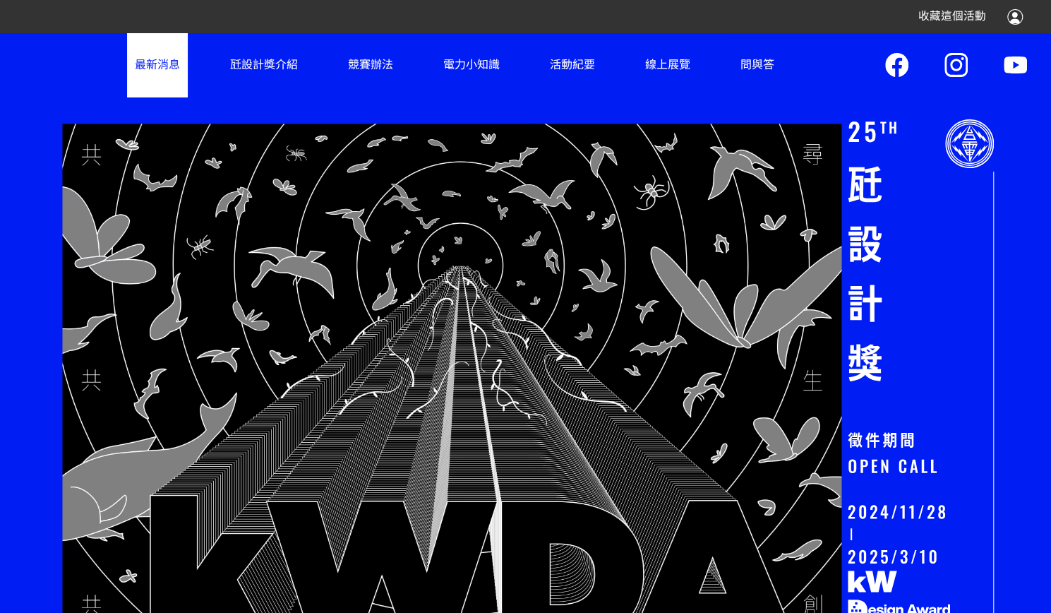
click at [135, 57] on link "最新消息" at bounding box center [157, 64] width 61 height 64
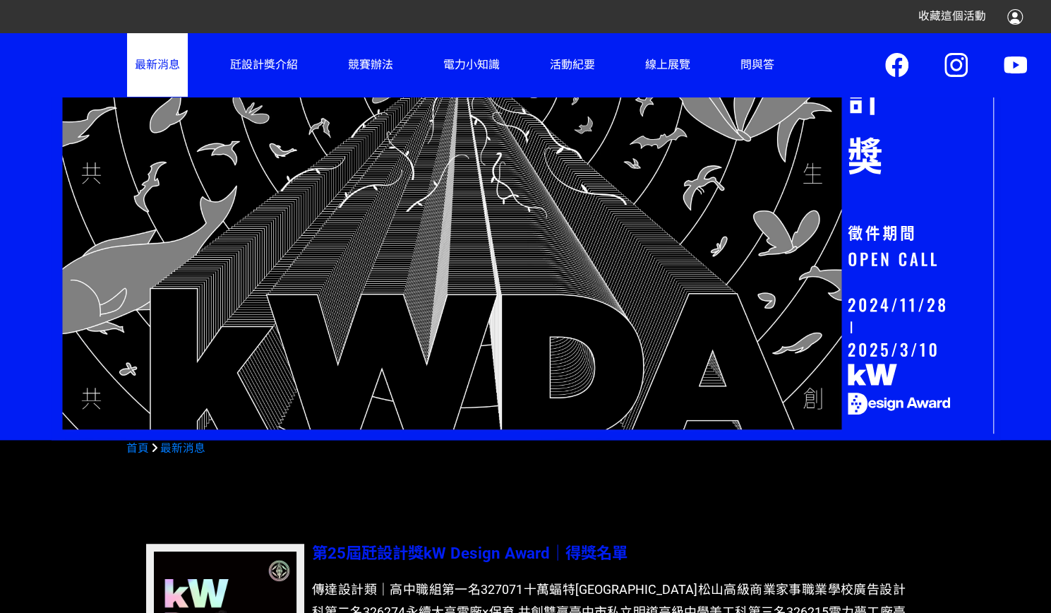
scroll to position [76, 0]
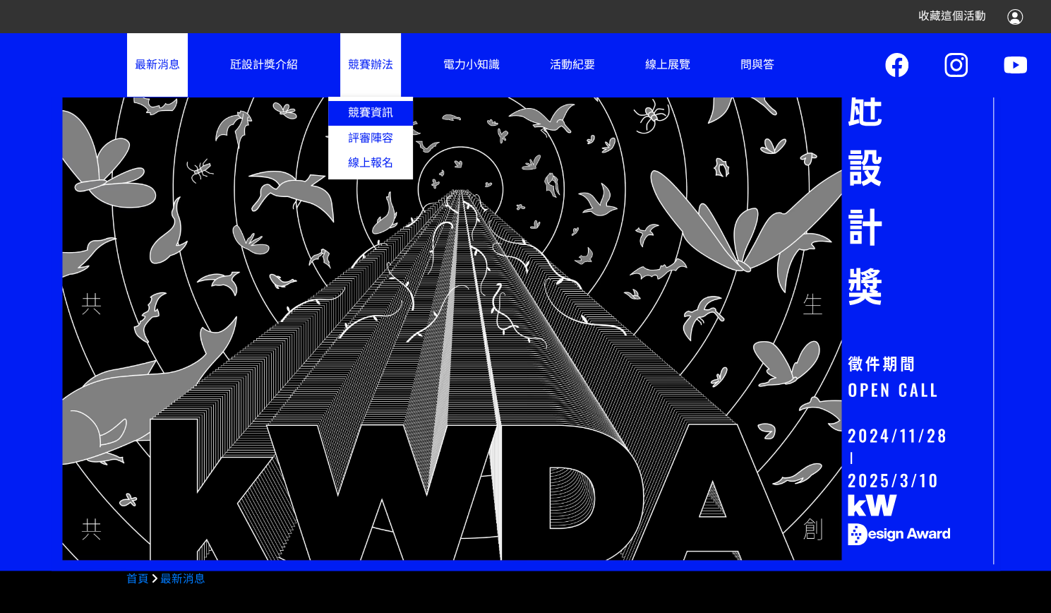
click at [382, 105] on link "競賽資訊" at bounding box center [370, 113] width 85 height 25
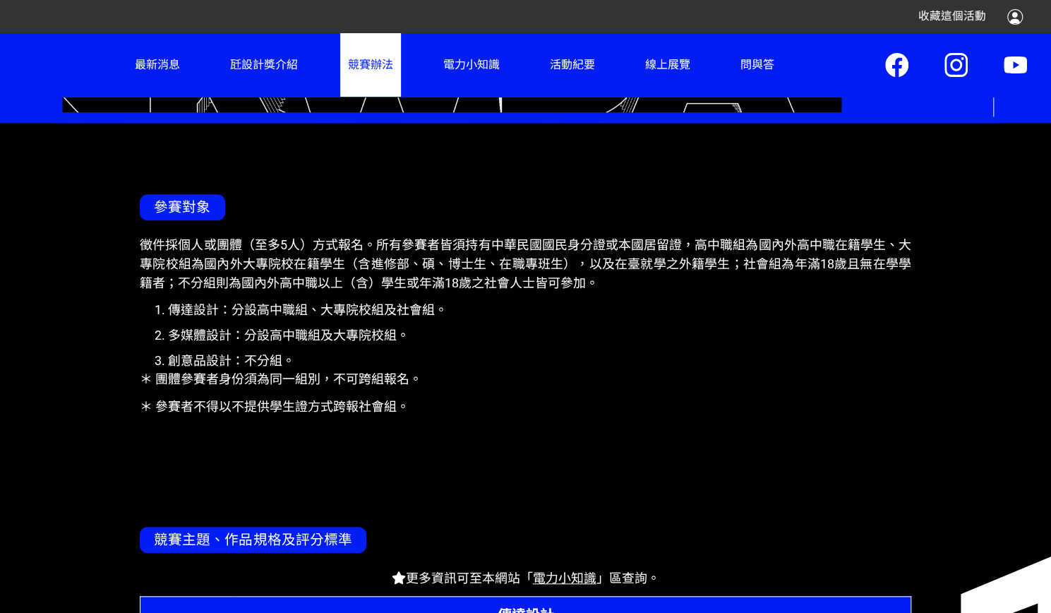
scroll to position [534, 0]
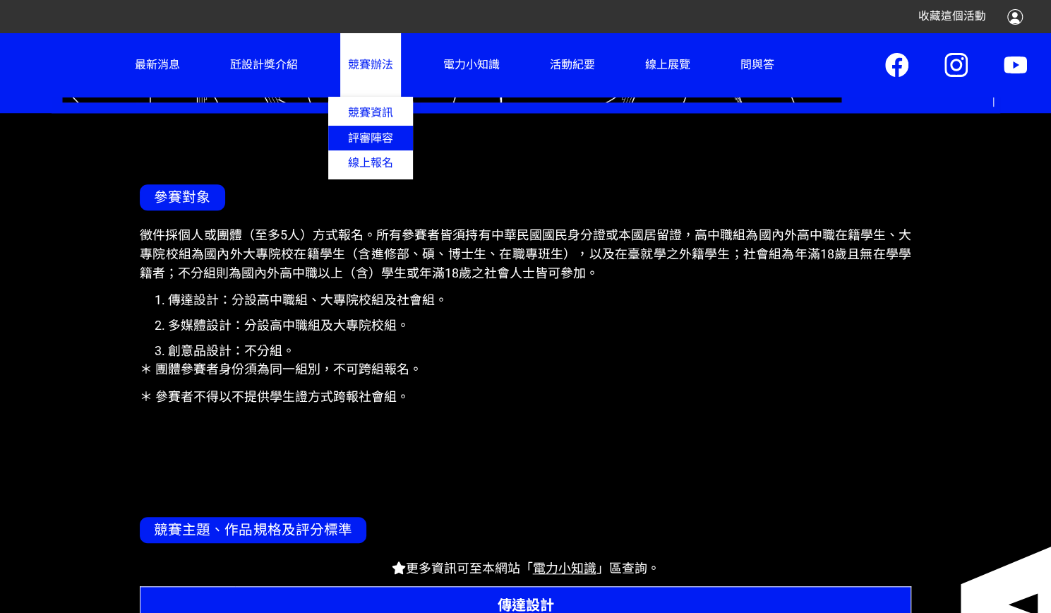
click at [375, 140] on link "評審陣容" at bounding box center [370, 138] width 85 height 25
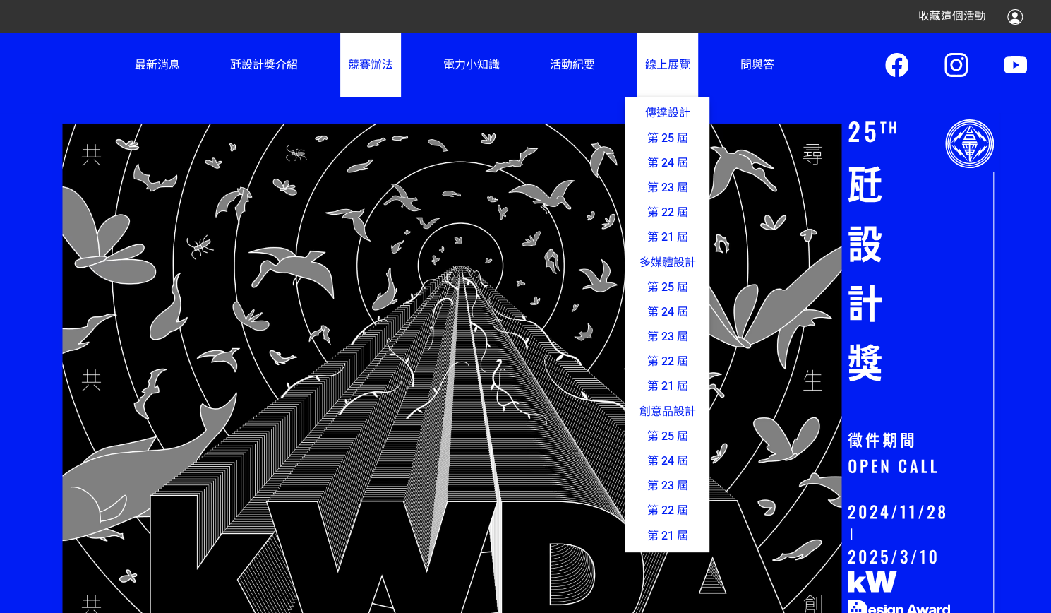
click at [672, 52] on link "線上展覽 傳達設計 第 25 屆 第 24 屆 第 23 屆 第 22 屆 第 21 屆 多媒體設計 第 25 屆 第 24 屆 第 23 屆 第 22 屆 …" at bounding box center [667, 64] width 61 height 64
click at [413, 121] on span "傳達設計" at bounding box center [370, 125] width 85 height 25
click at [659, 128] on link "第 25 屆" at bounding box center [667, 138] width 85 height 25
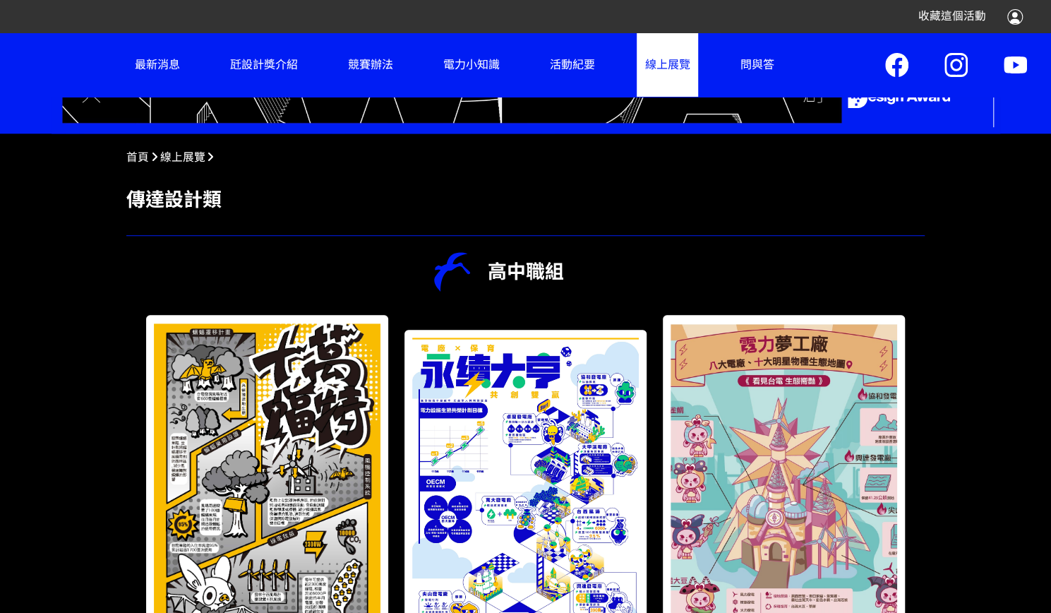
scroll to position [549, 0]
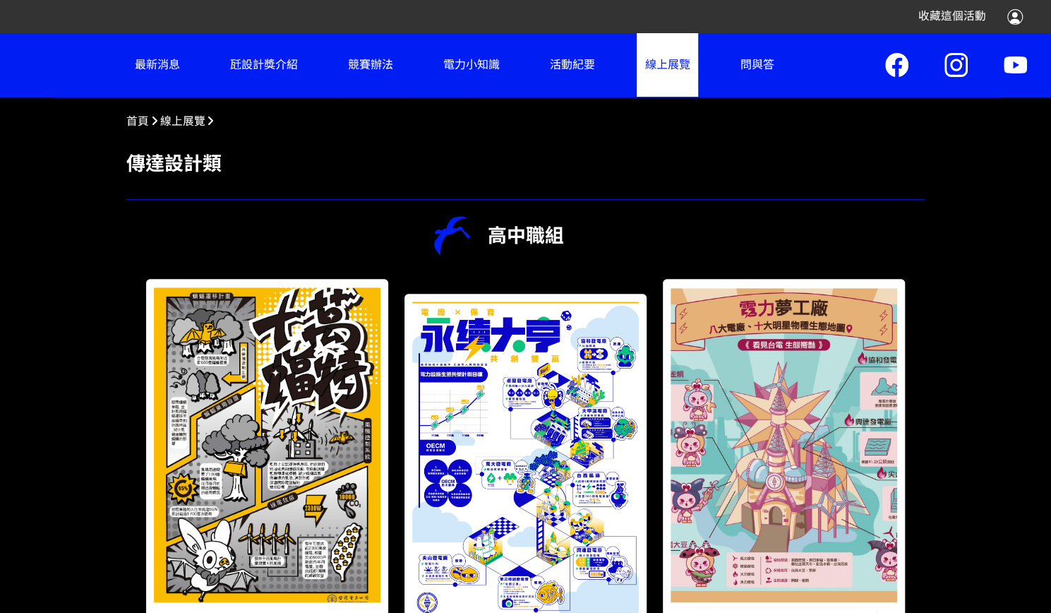
click at [176, 128] on span "線上展覽" at bounding box center [182, 120] width 45 height 13
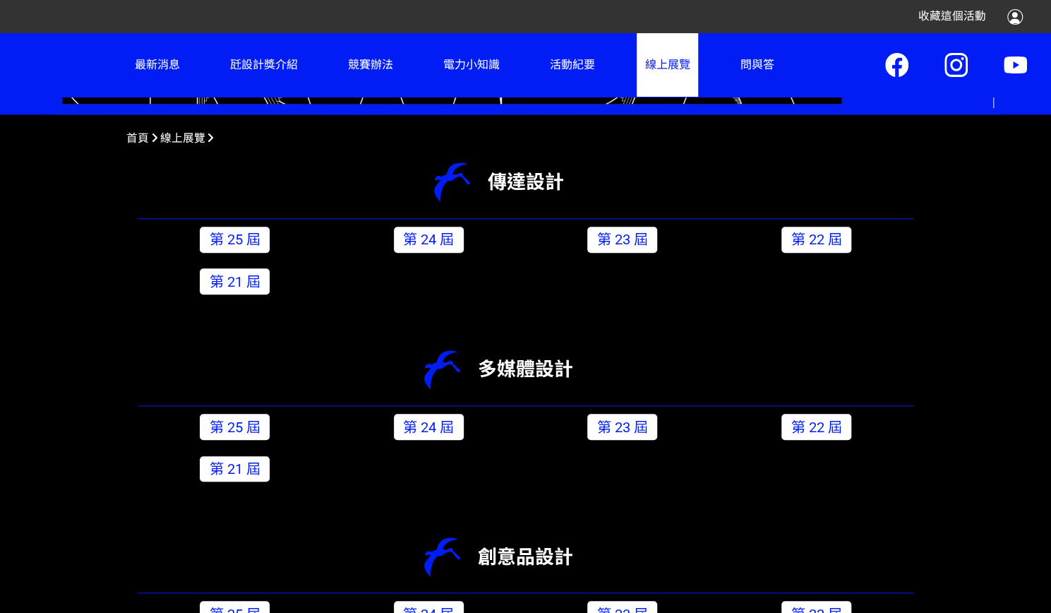
scroll to position [505, 0]
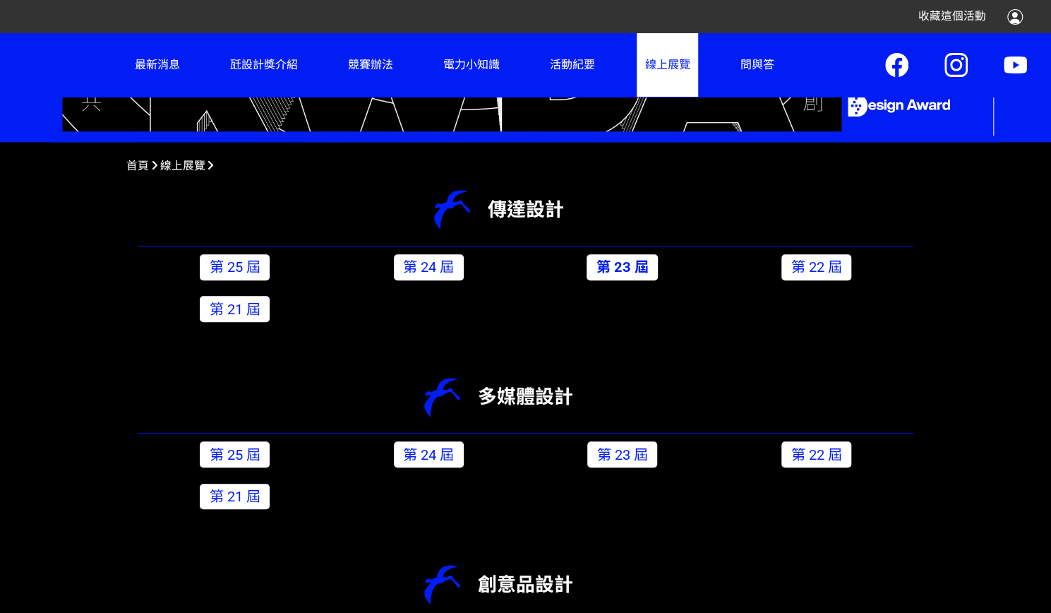
click at [623, 269] on link "第 23 屆" at bounding box center [622, 267] width 71 height 26
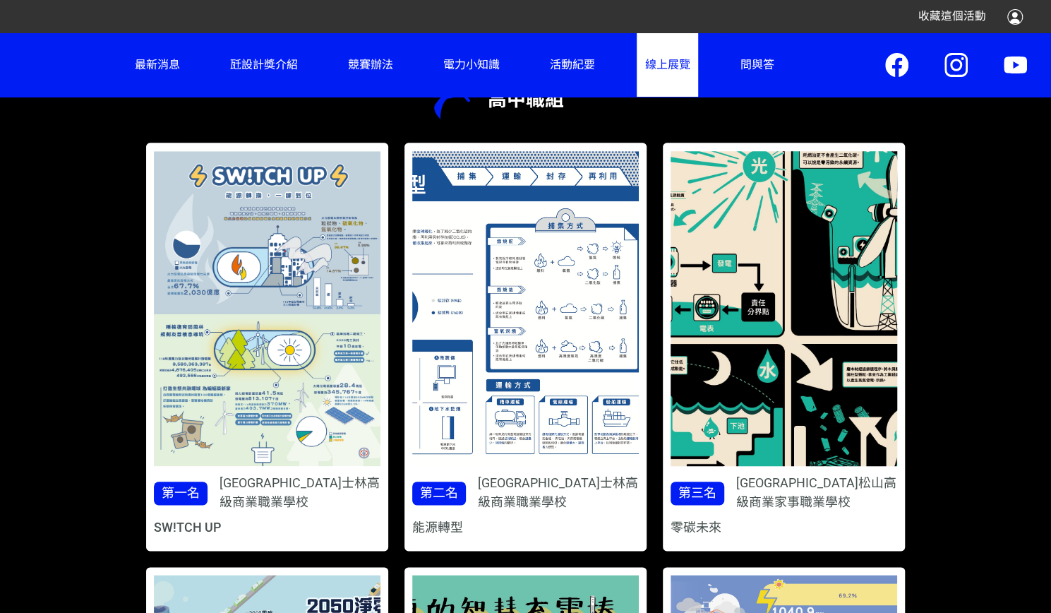
scroll to position [620, 0]
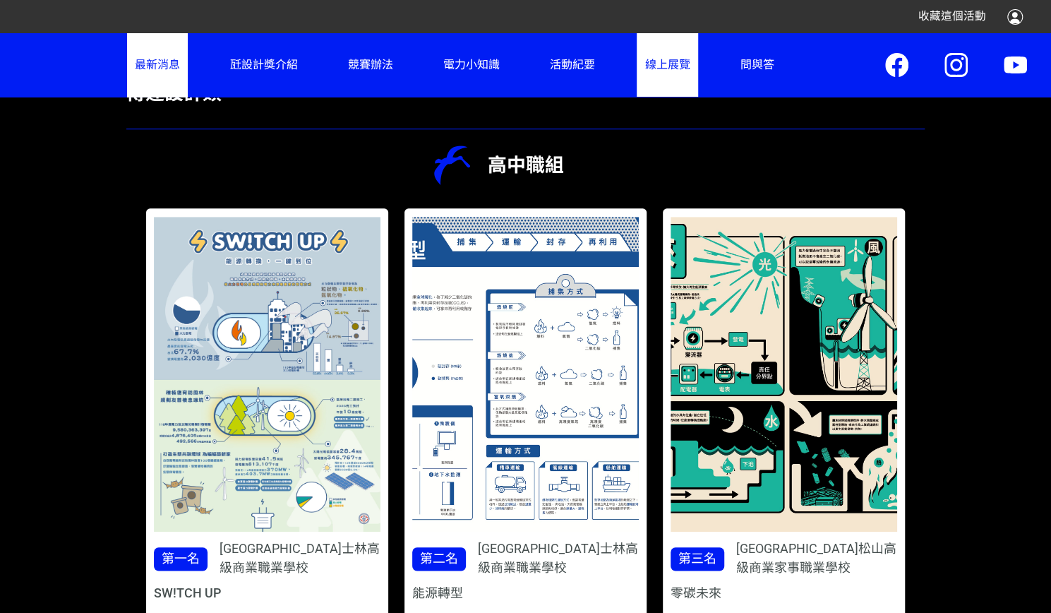
click at [158, 56] on link "最新消息" at bounding box center [157, 64] width 61 height 64
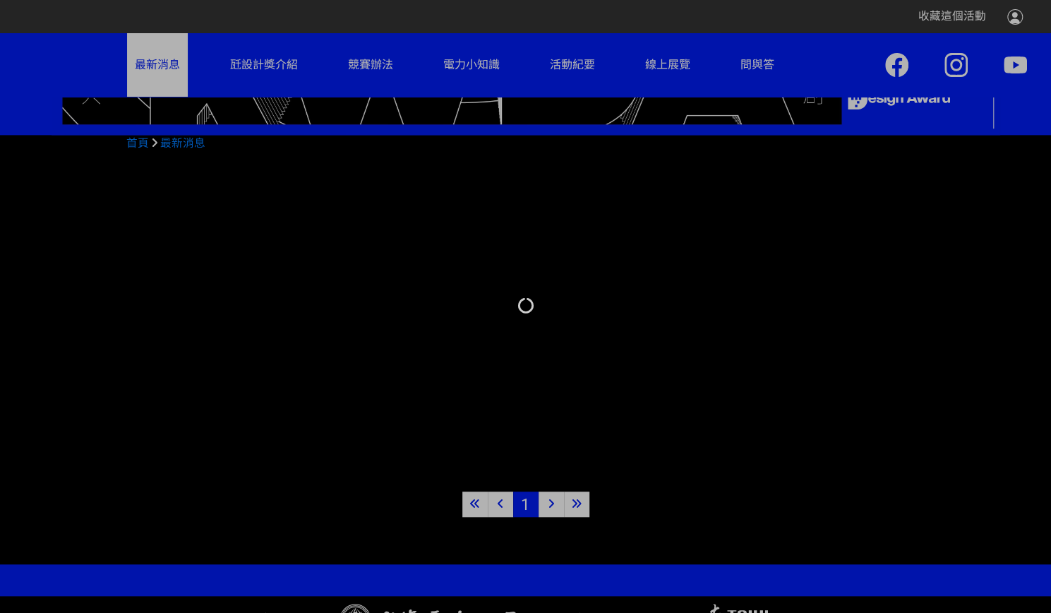
scroll to position [490, 0]
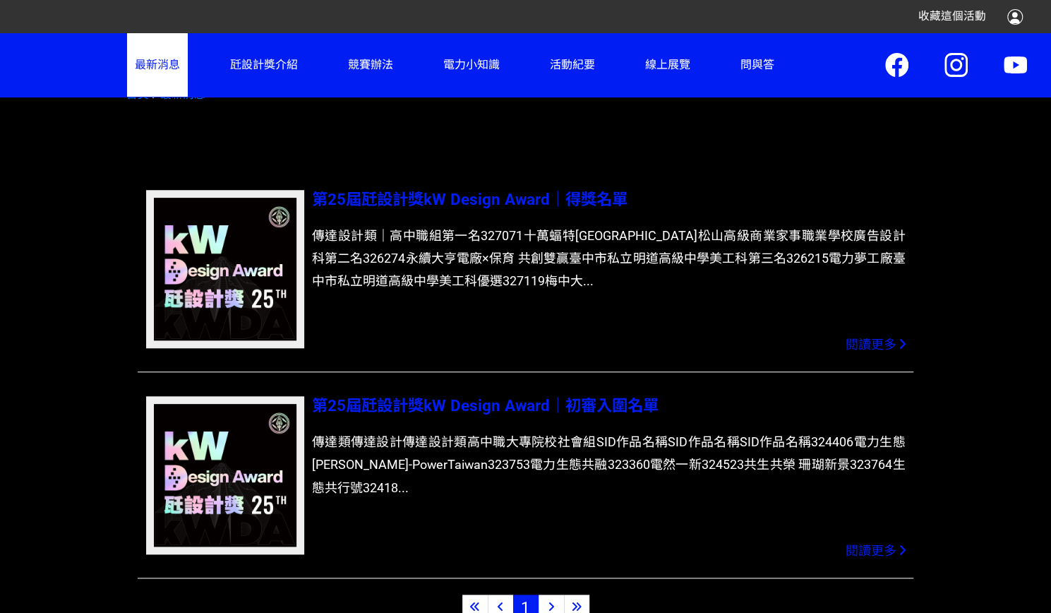
click at [371, 198] on span "第25屆瓩設計獎kW Design Award｜得獎名單" at bounding box center [469, 199] width 315 height 18
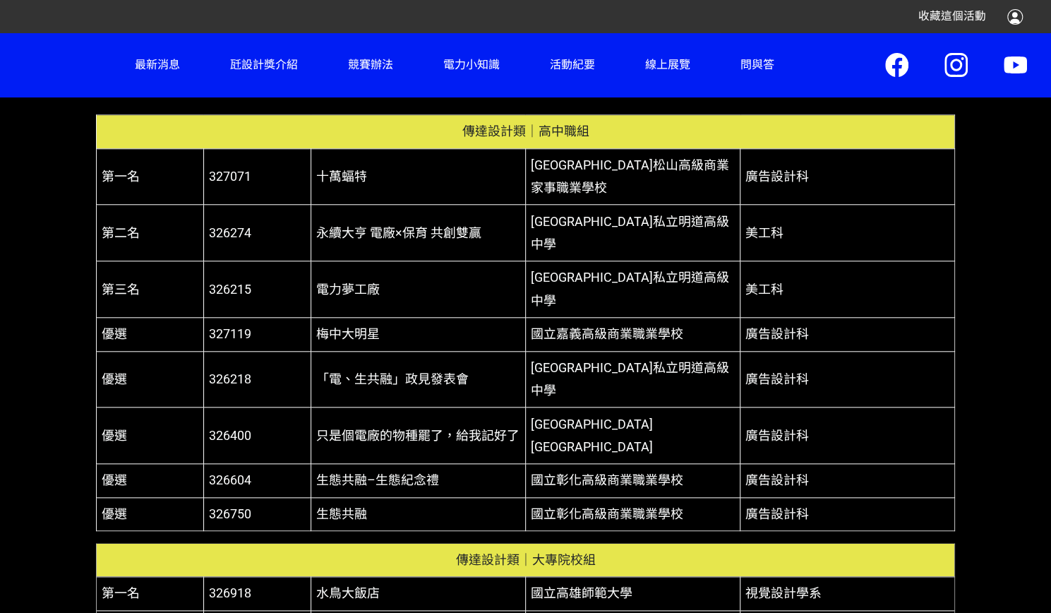
scroll to position [647, 0]
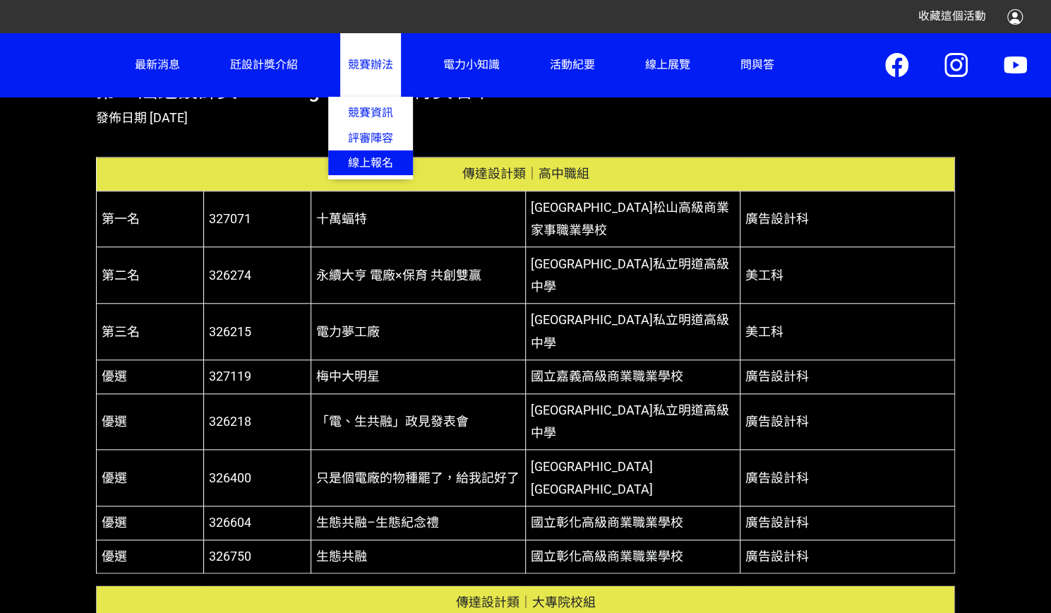
click at [383, 155] on span "線上報名" at bounding box center [370, 162] width 85 height 25
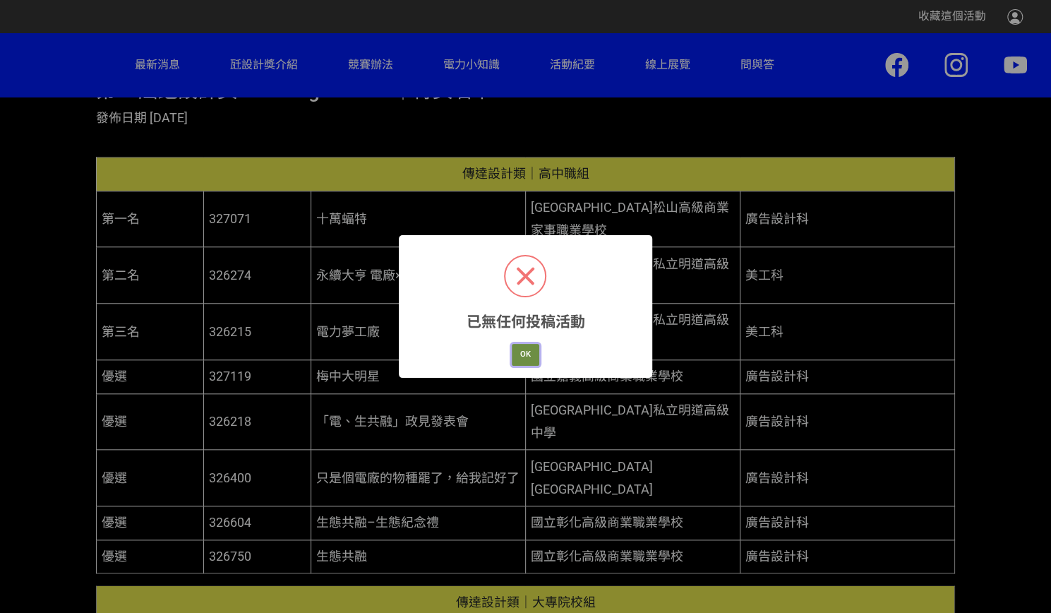
click at [519, 349] on button "OK" at bounding box center [526, 355] width 28 height 22
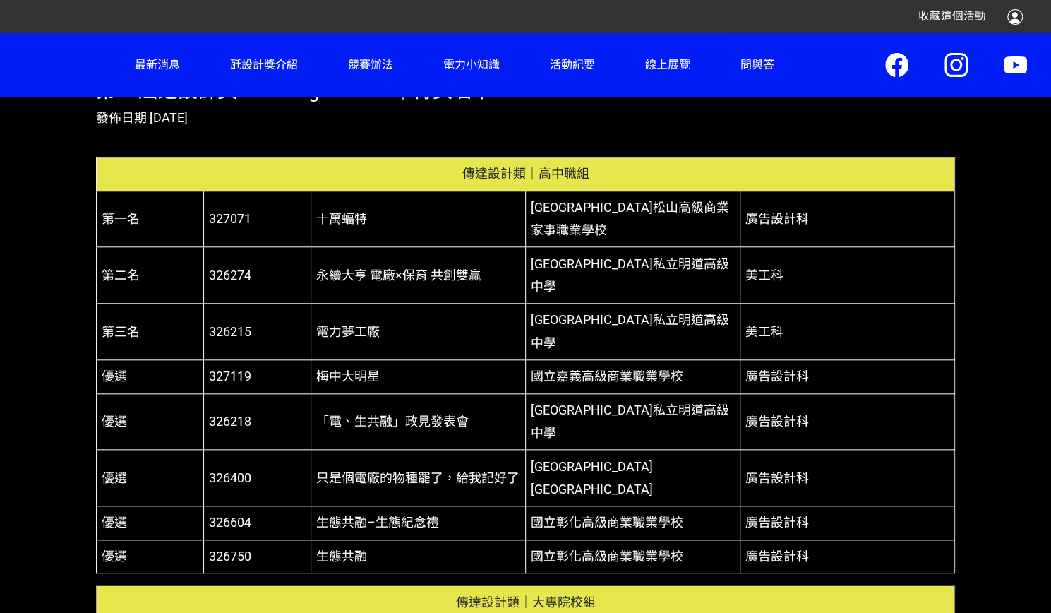
drag, startPoint x: 640, startPoint y: 272, endPoint x: 670, endPoint y: 289, distance: 34.8
click at [639, 312] on span "[GEOGRAPHIC_DATA]私立明道高級中學" at bounding box center [630, 330] width 198 height 37
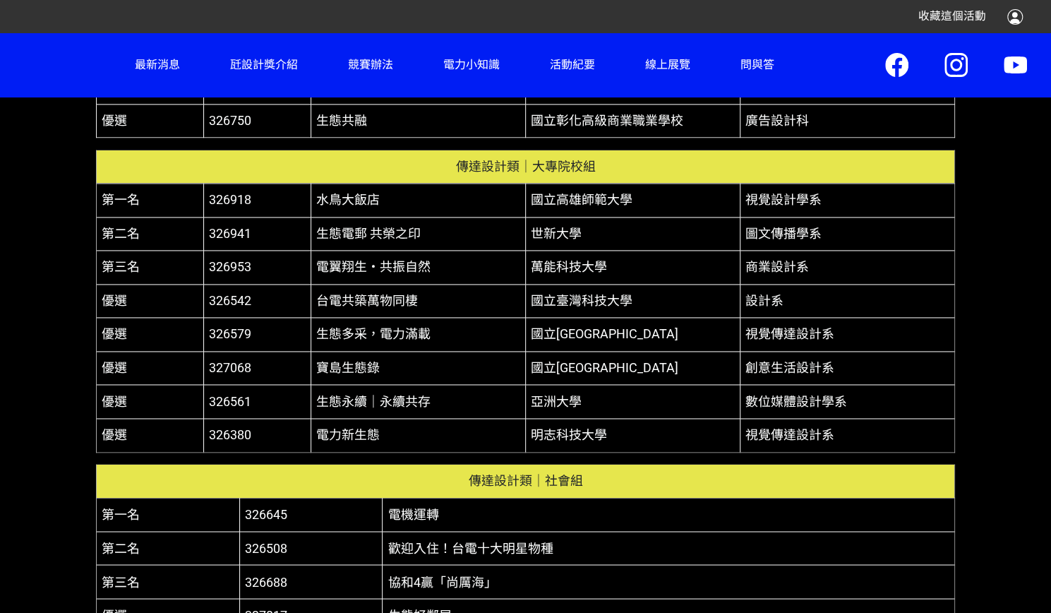
scroll to position [930, 0]
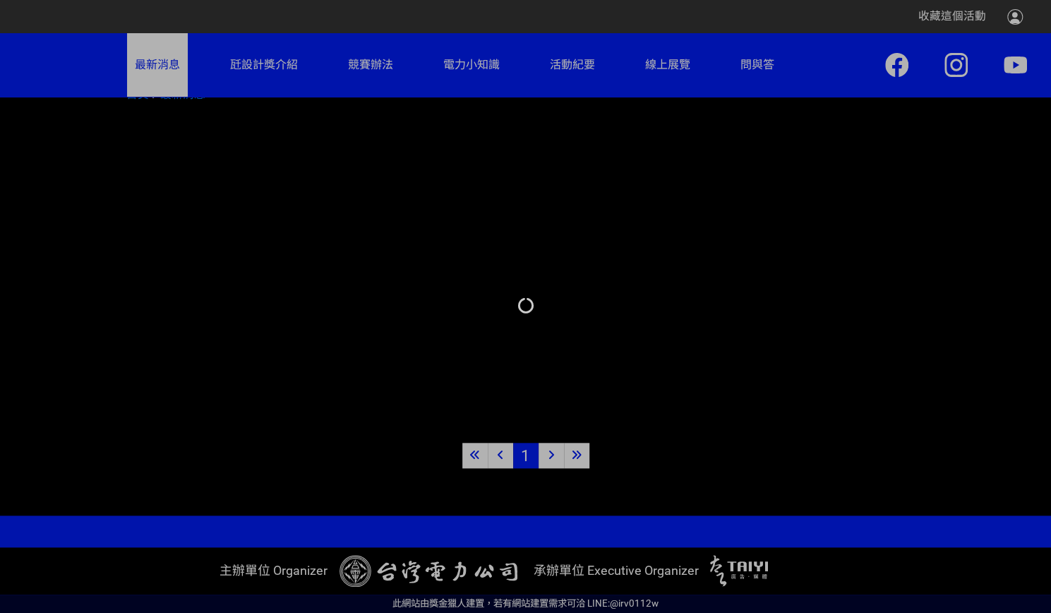
scroll to position [534, 0]
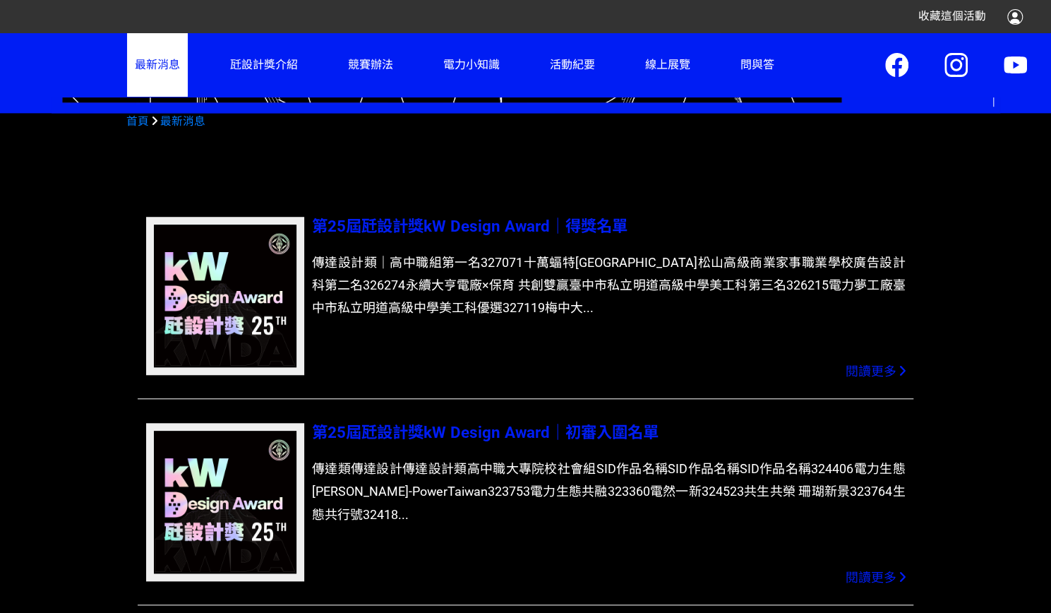
click at [540, 437] on span "第25屆瓩設計獎kW Design Award｜初審入圍名單" at bounding box center [485, 432] width 347 height 18
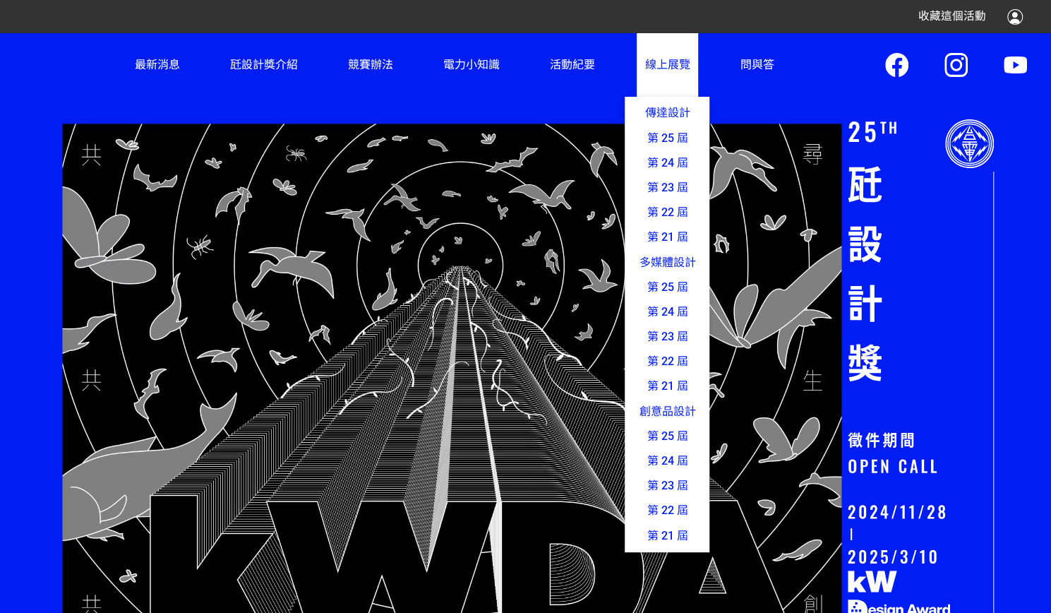
drag, startPoint x: 703, startPoint y: 35, endPoint x: 694, endPoint y: 33, distance: 8.7
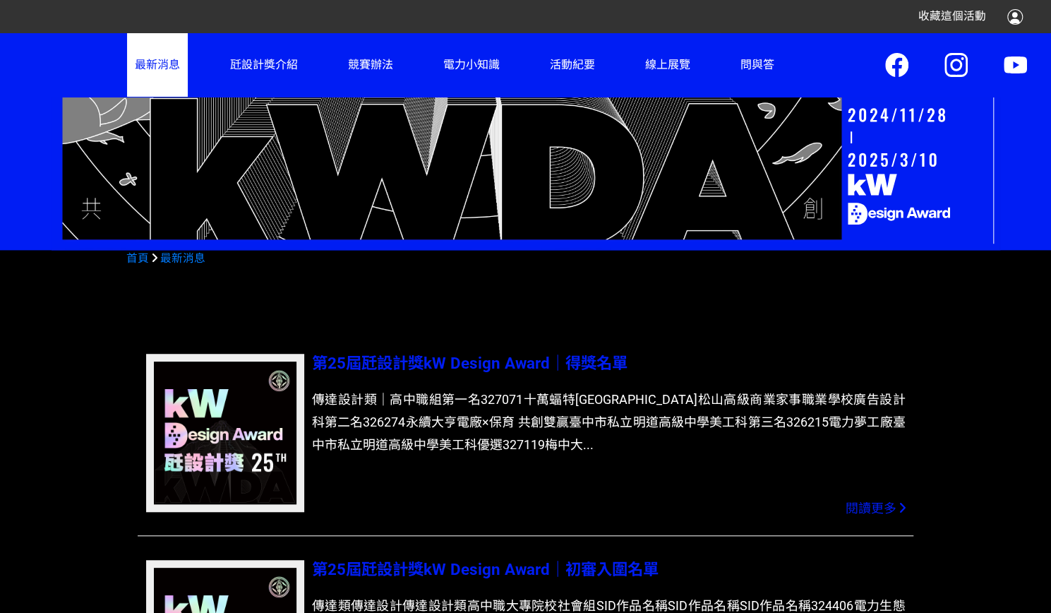
scroll to position [392, 0]
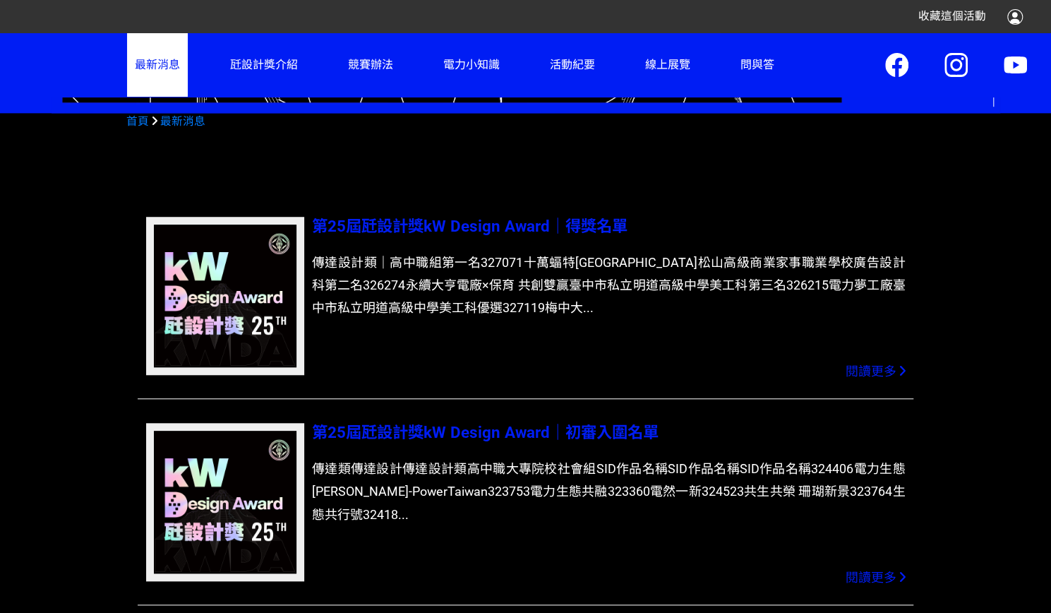
click at [543, 428] on span "第25屆瓩設計獎kW Design Award｜初審入圍名單" at bounding box center [485, 432] width 347 height 18
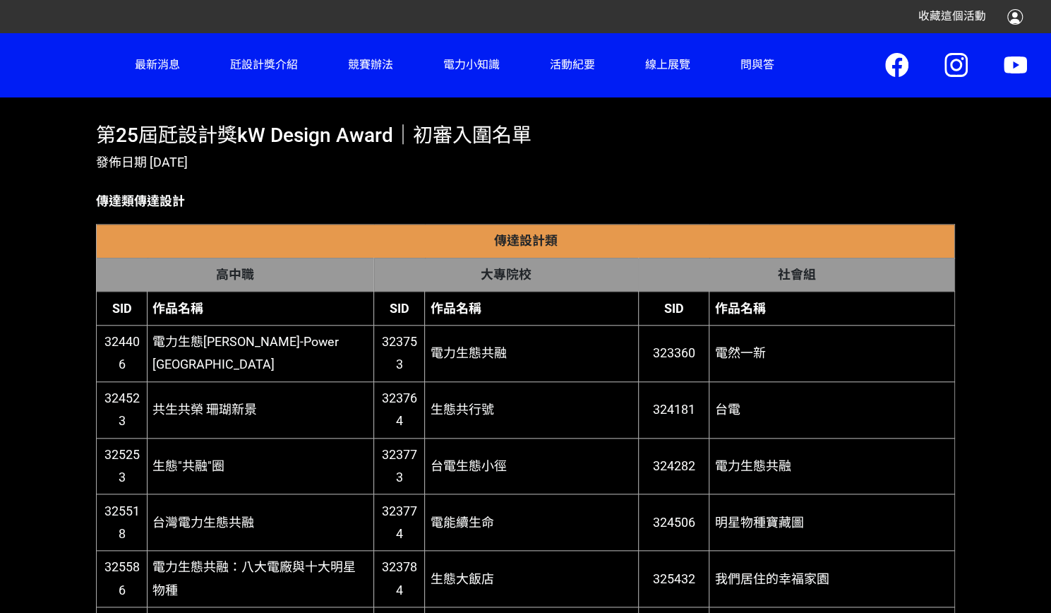
scroll to position [589, 0]
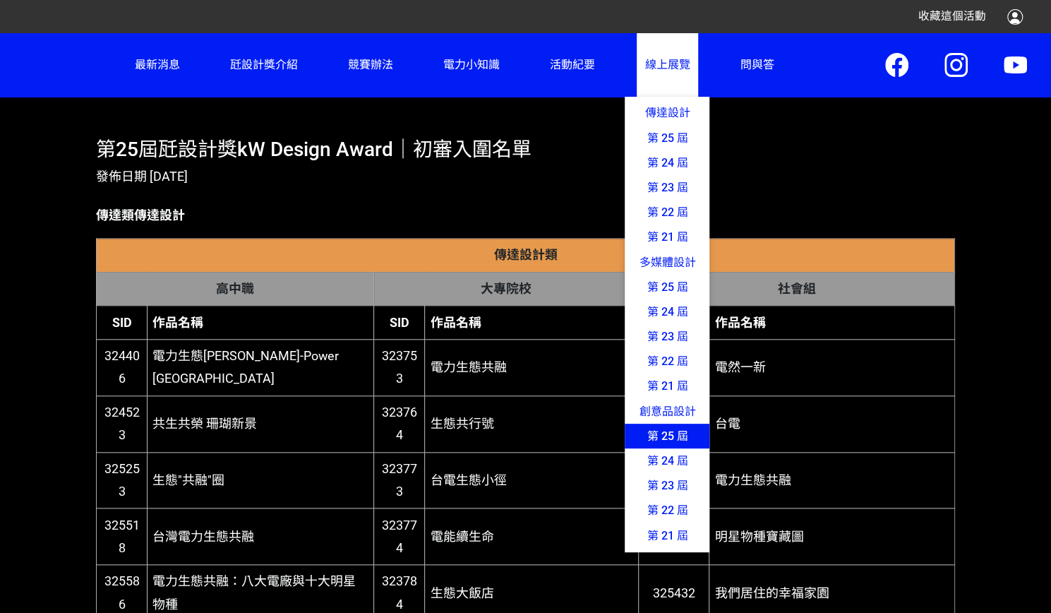
click at [651, 431] on link "第 25 屆" at bounding box center [667, 435] width 85 height 25
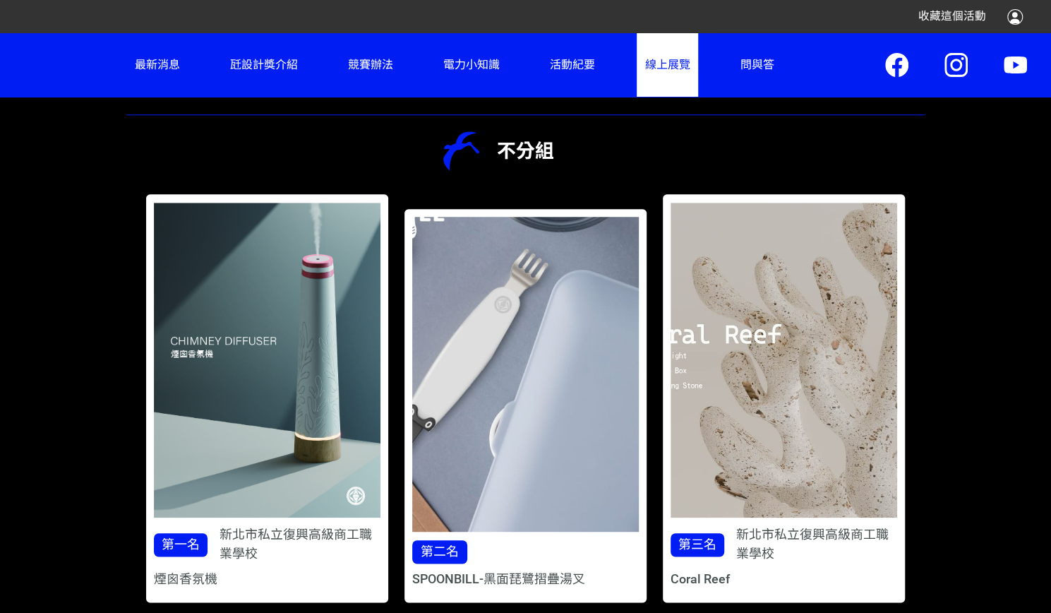
scroll to position [761, 0]
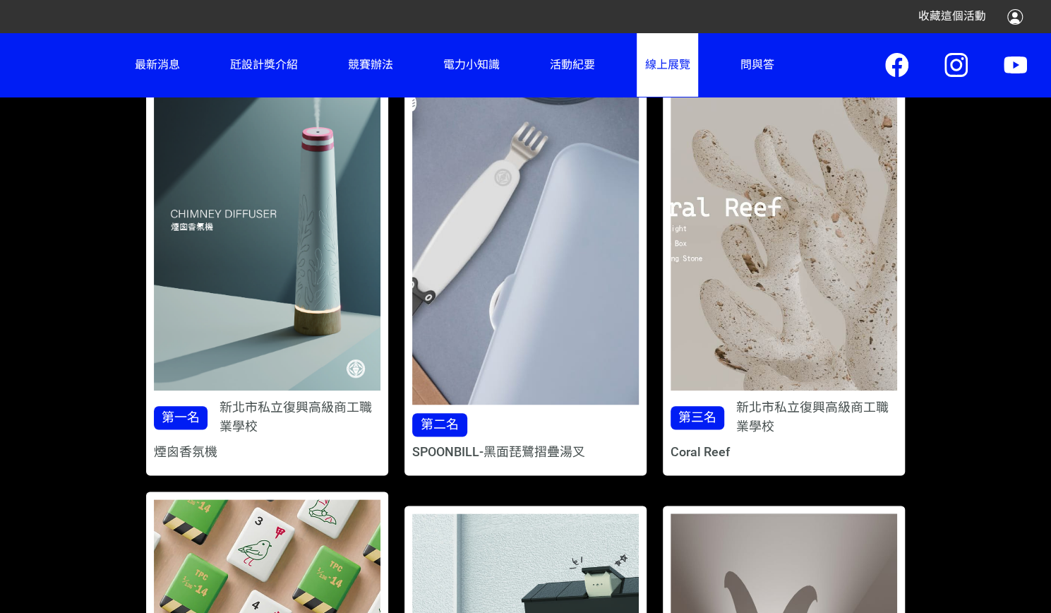
click at [589, 303] on img at bounding box center [525, 247] width 295 height 410
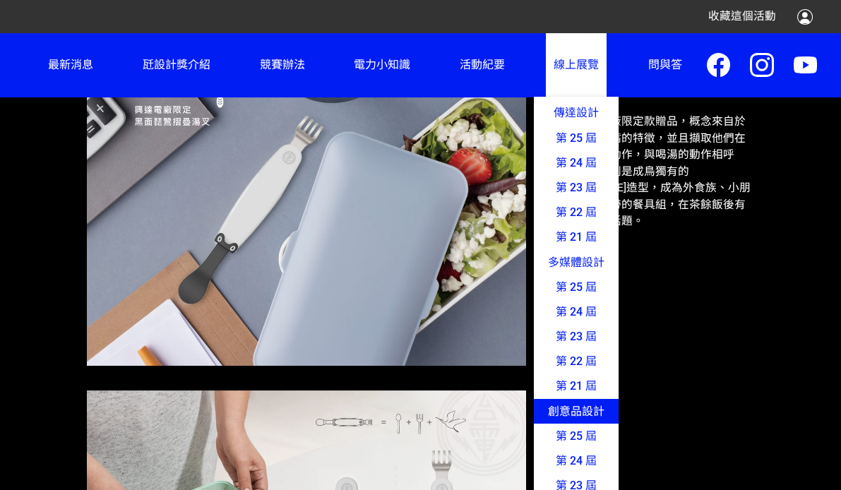
scroll to position [624, 0]
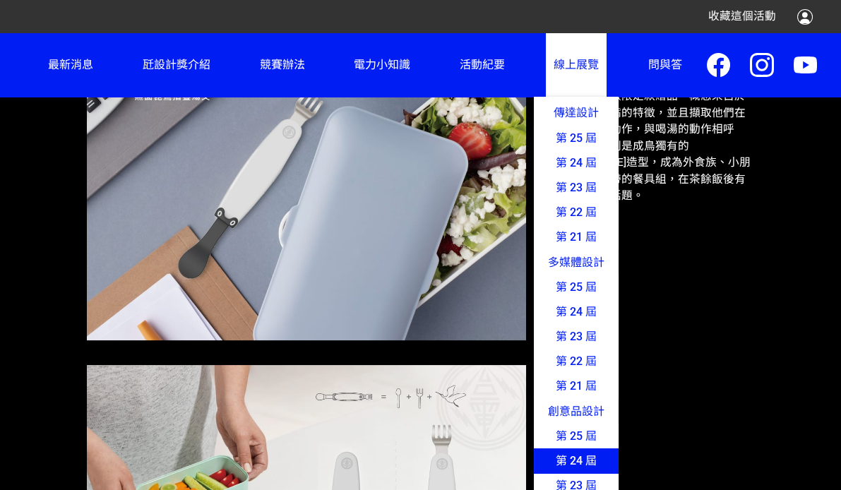
click at [534, 473] on link "第 24 屆" at bounding box center [576, 460] width 85 height 25
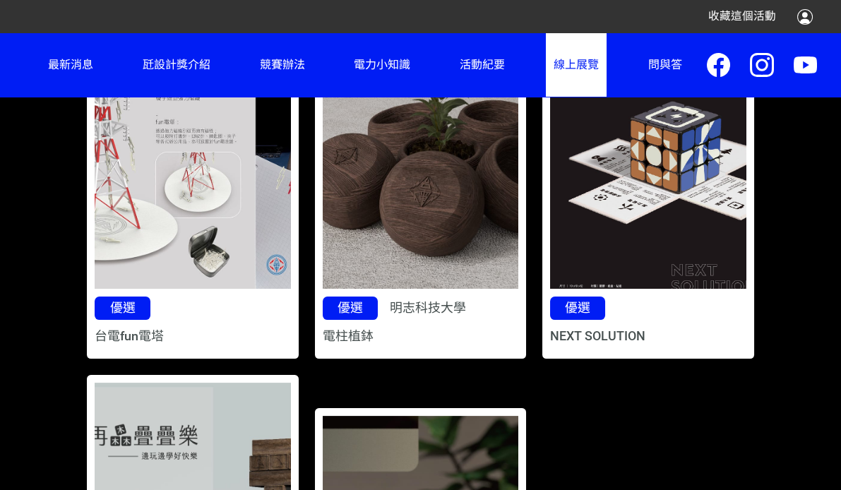
scroll to position [1053, 0]
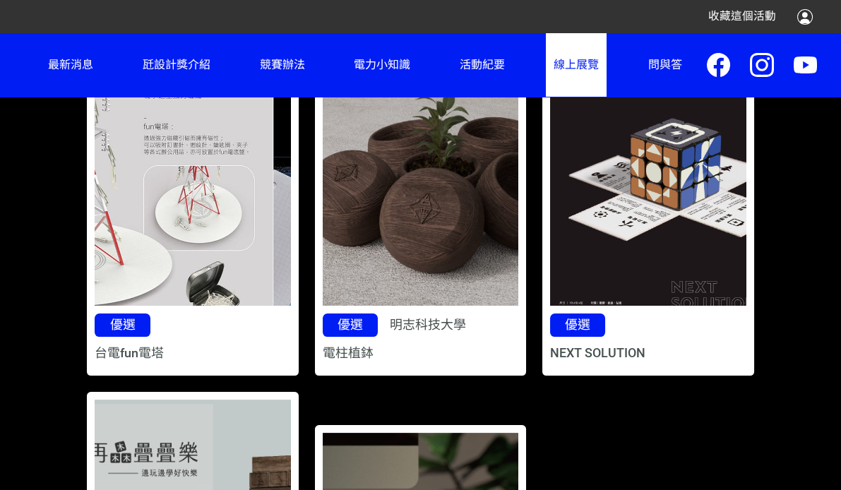
click at [184, 253] on img at bounding box center [193, 179] width 255 height 327
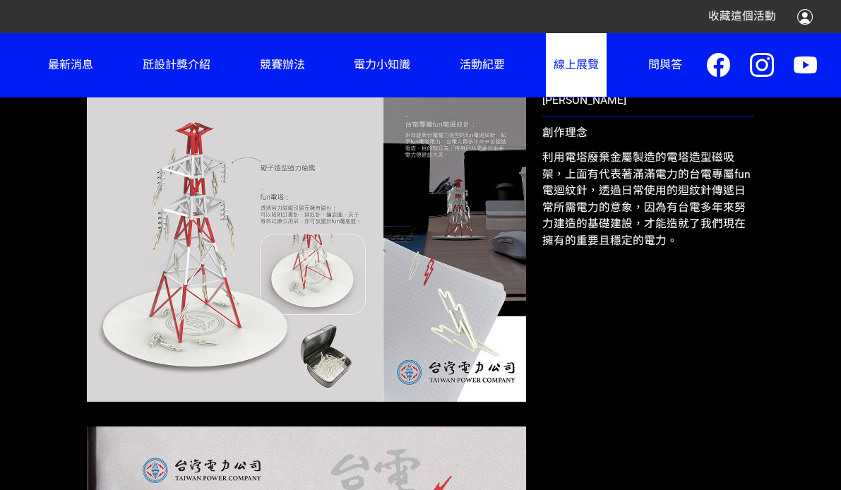
scroll to position [545, 0]
